Goal: Task Accomplishment & Management: Manage account settings

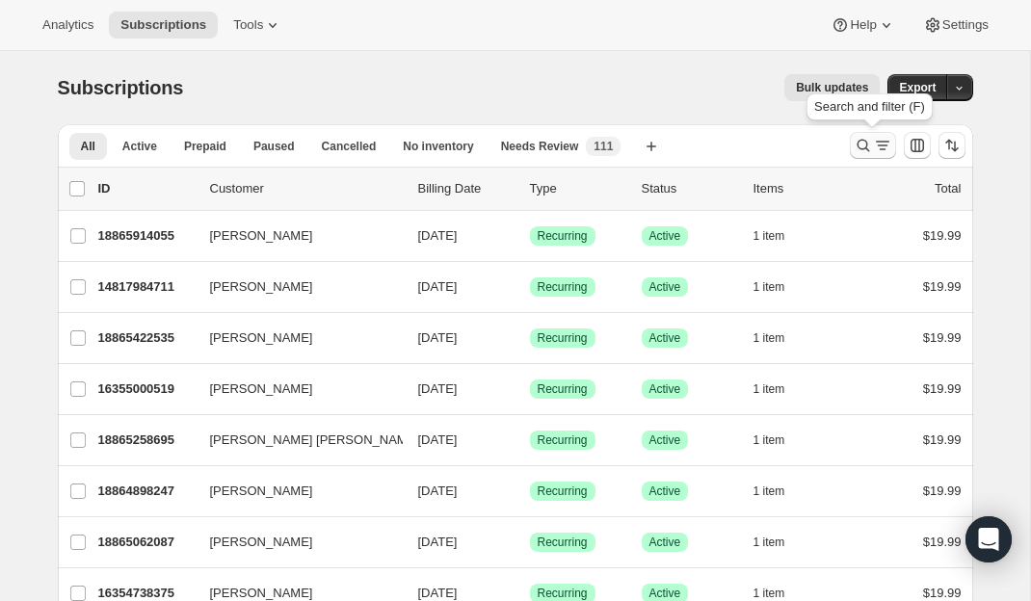
click at [870, 142] on icon "Search and filter results" at bounding box center [863, 145] width 19 height 19
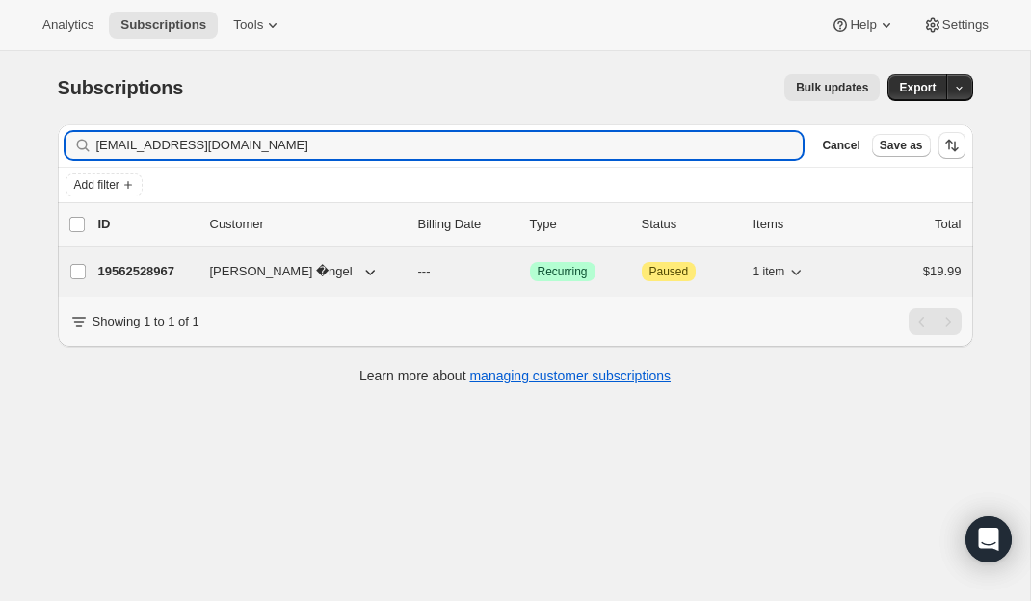
type input "[EMAIL_ADDRESS][DOMAIN_NAME]"
click at [142, 276] on p "19562528967" at bounding box center [146, 271] width 96 height 19
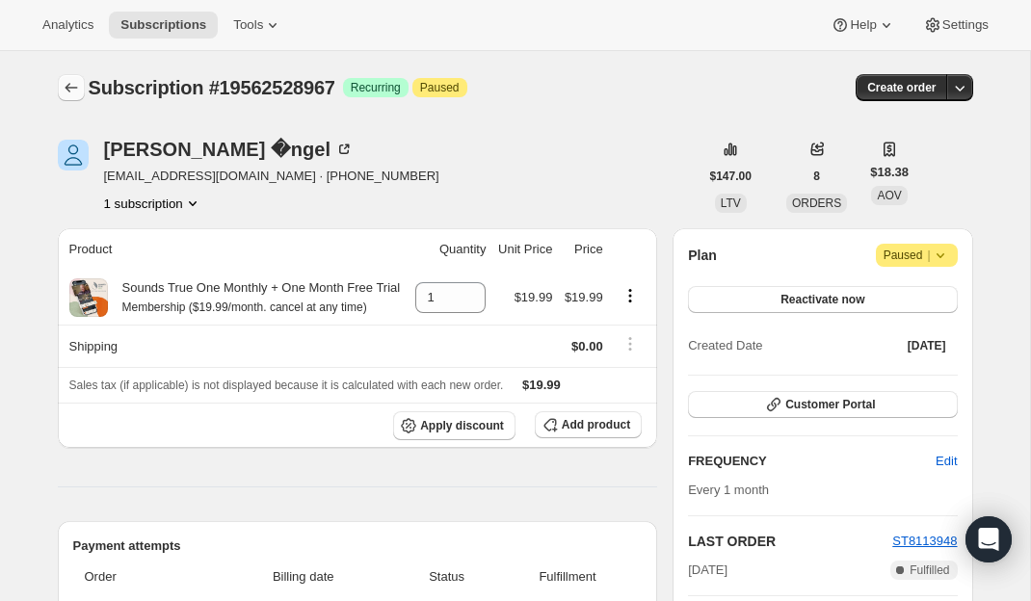
click at [71, 83] on icon "Subscriptions" at bounding box center [71, 87] width 19 height 19
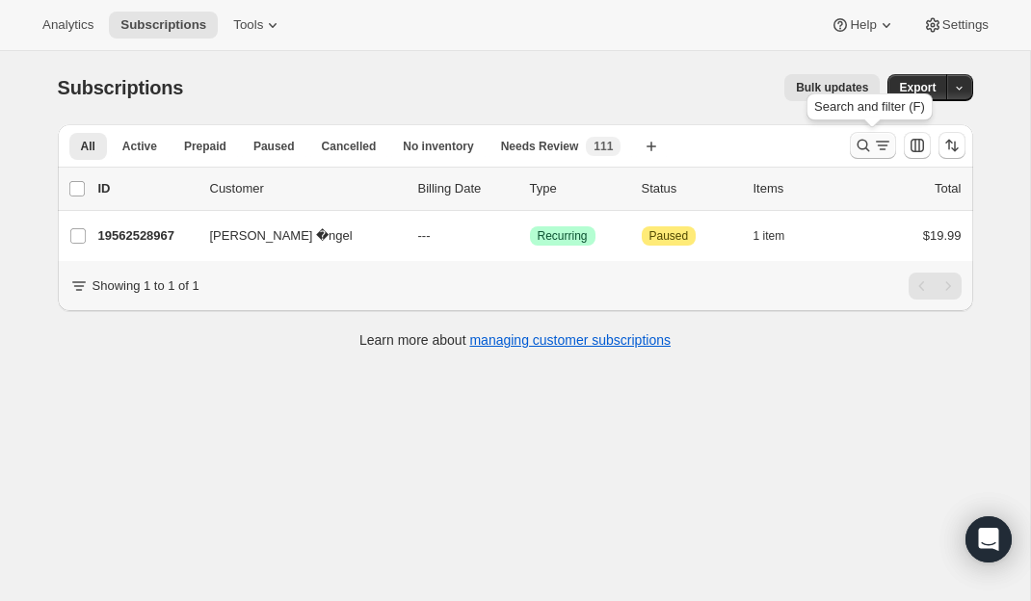
click at [851, 143] on button "Search and filter results" at bounding box center [873, 145] width 46 height 27
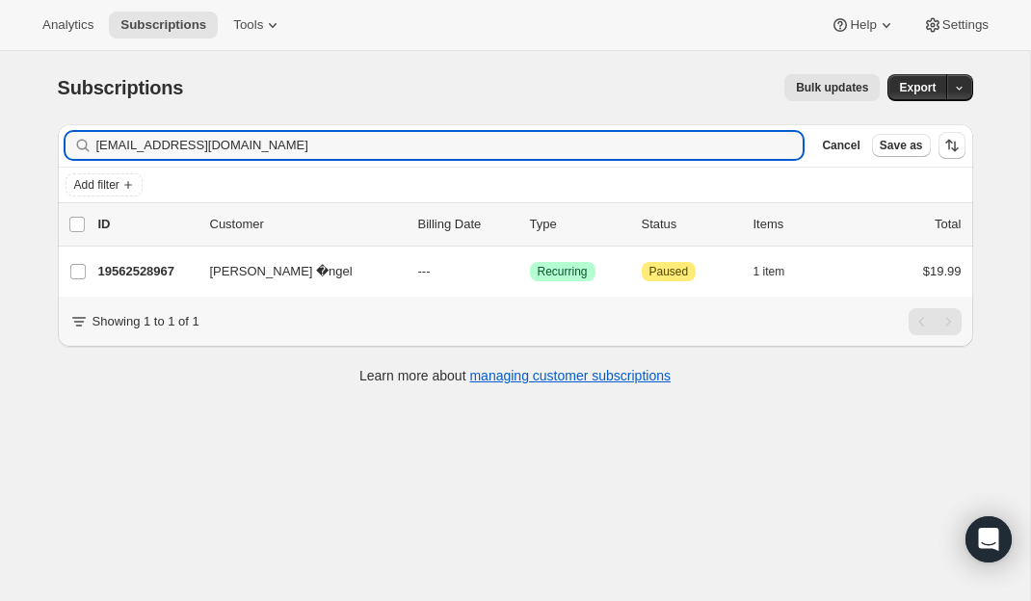
type input "[EMAIL_ADDRESS][DOMAIN_NAME]"
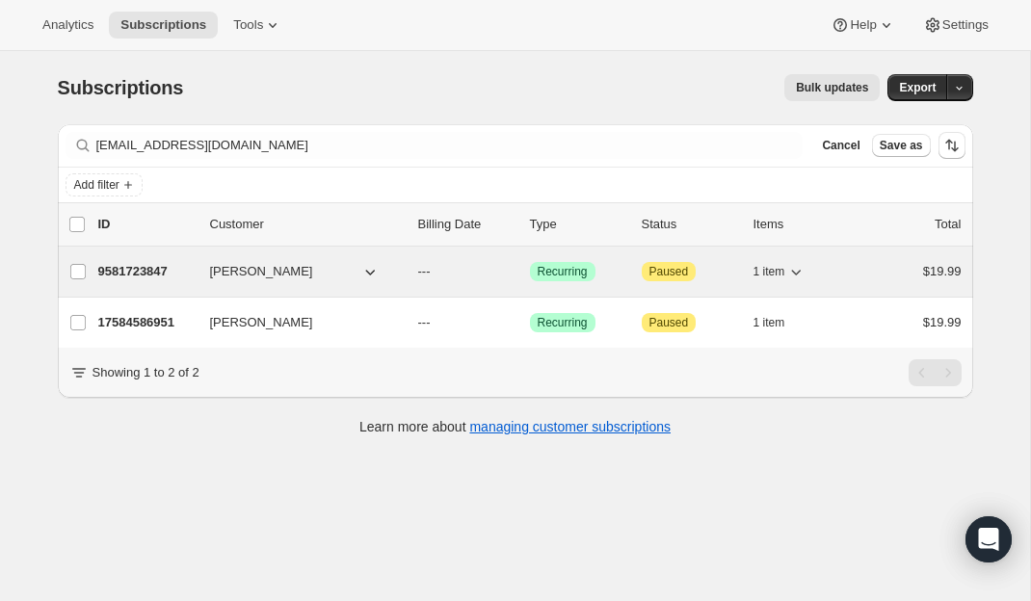
click at [145, 263] on p "9581723847" at bounding box center [146, 271] width 96 height 19
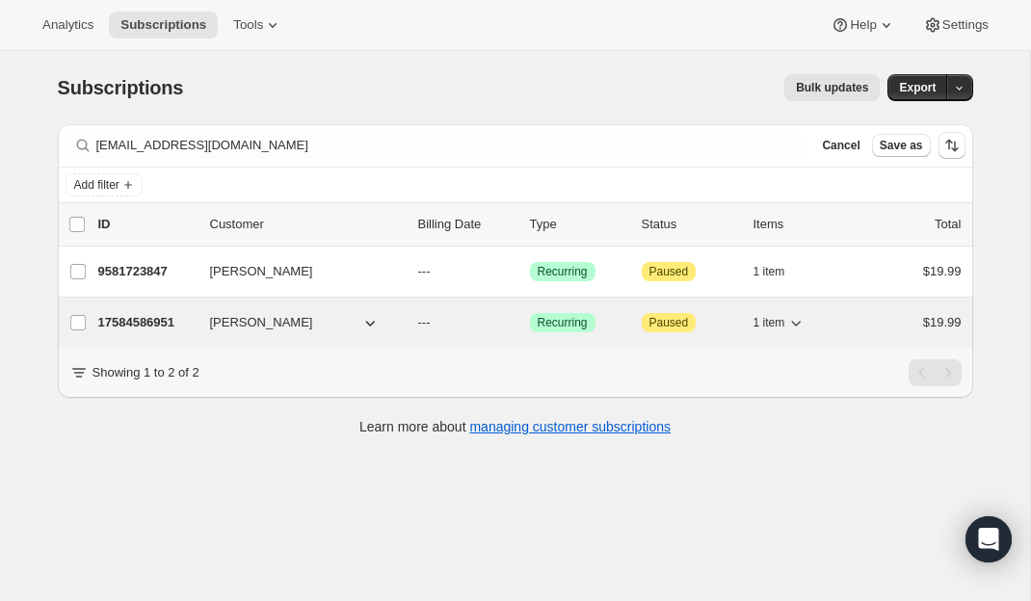
click at [137, 324] on p "17584586951" at bounding box center [146, 322] width 96 height 19
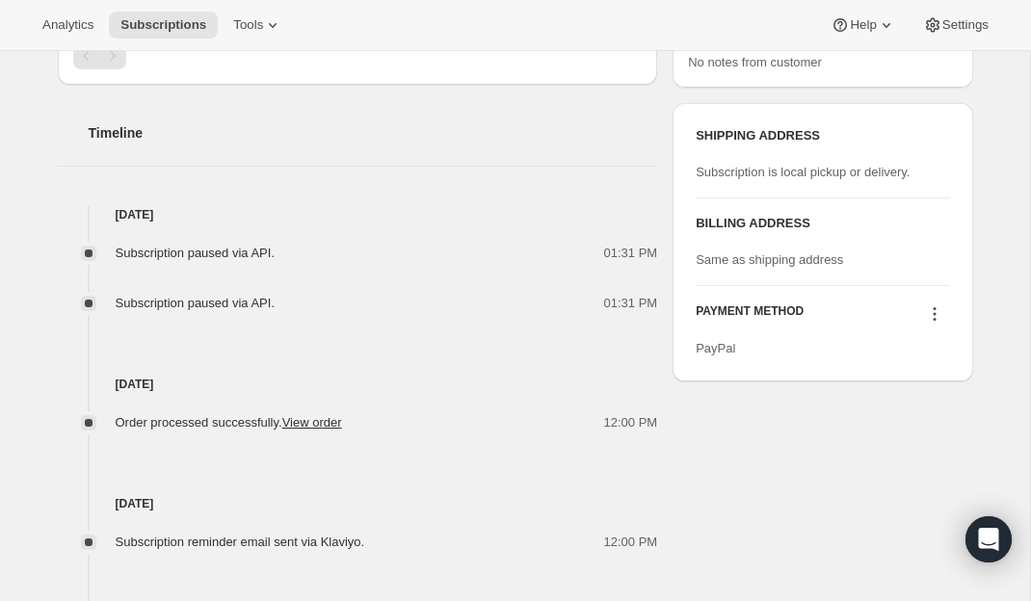
scroll to position [680, 0]
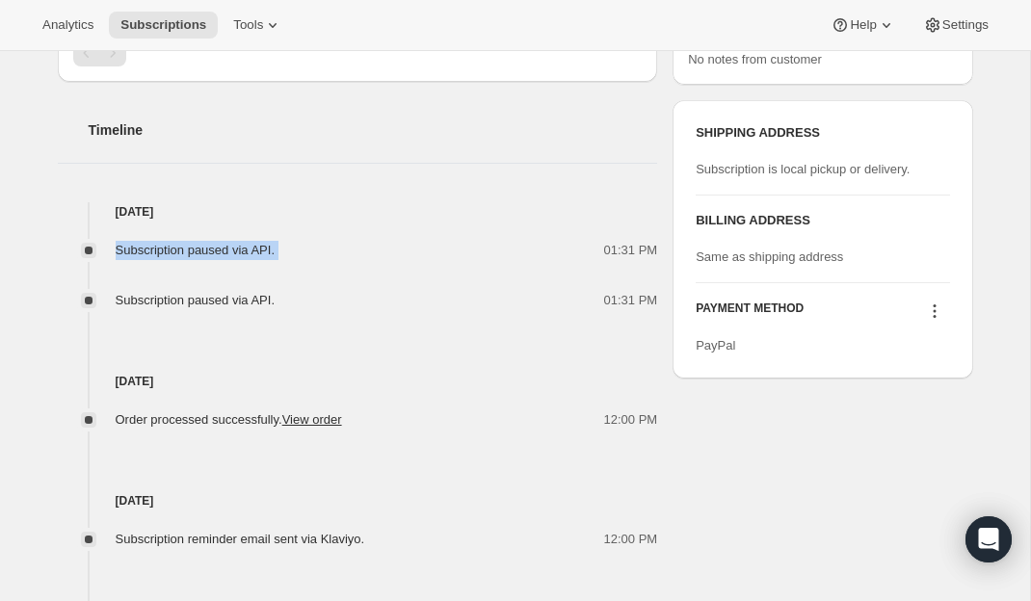
drag, startPoint x: 118, startPoint y: 269, endPoint x: 313, endPoint y: 278, distance: 195.9
click at [313, 260] on div "Subscription paused via API. 01:31 PM" at bounding box center [358, 250] width 600 height 19
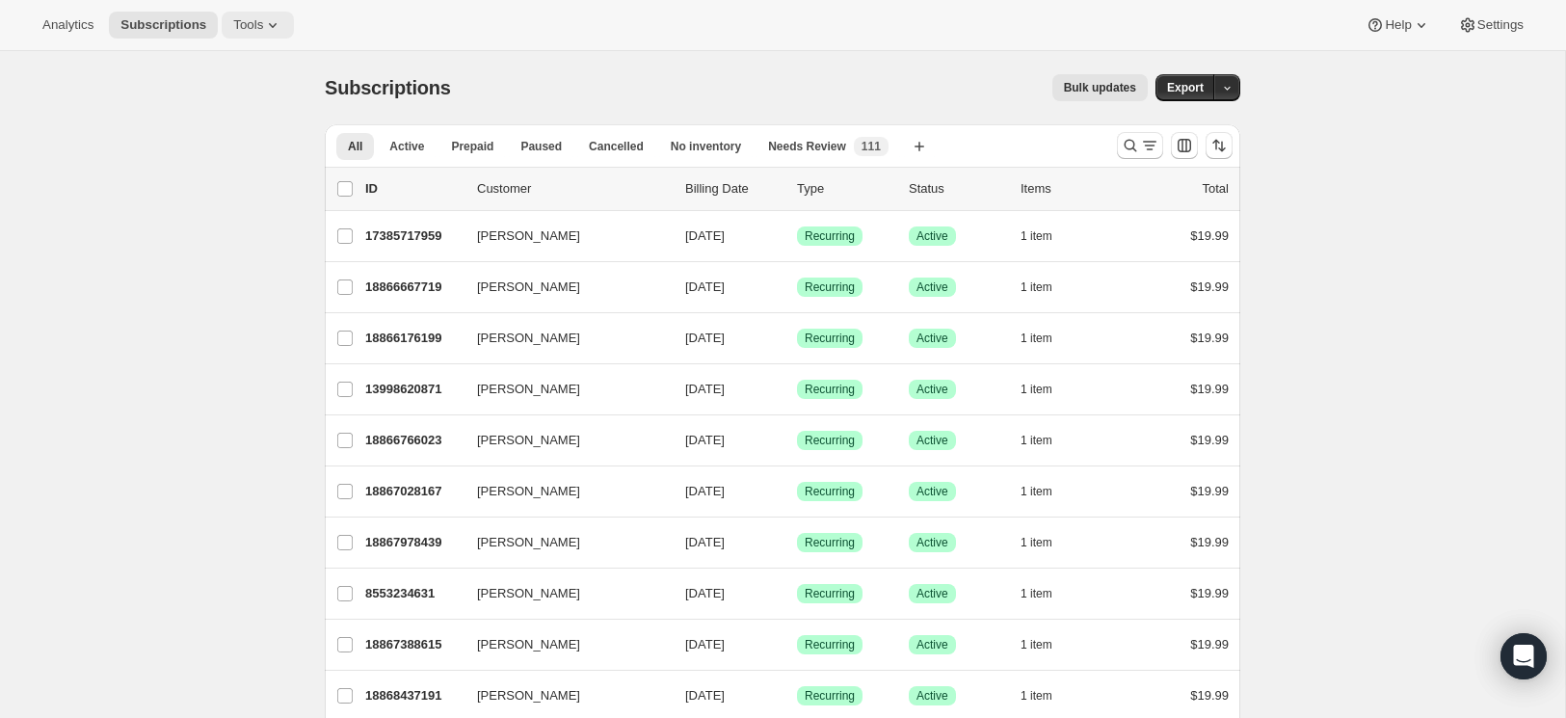
click at [256, 21] on span "Tools" at bounding box center [248, 24] width 30 height 15
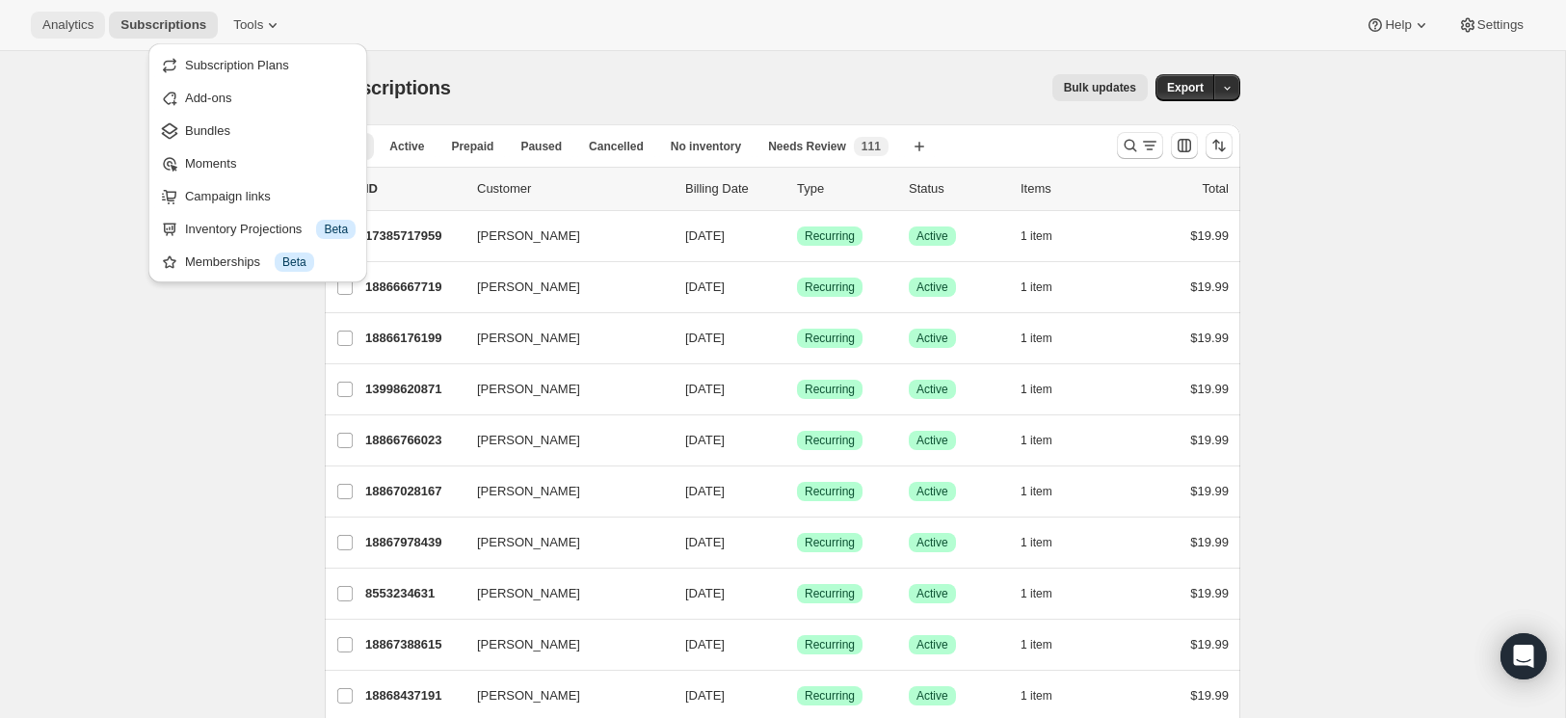
click at [64, 20] on span "Analytics" at bounding box center [67, 24] width 51 height 15
